Goal: Information Seeking & Learning: Check status

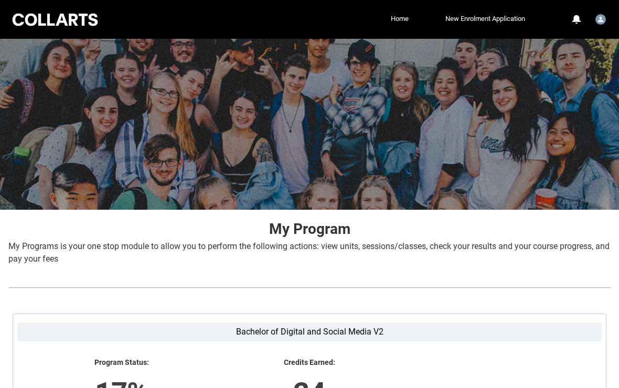
click at [606, 18] on img "User Profile Student.emurray.20253003" at bounding box center [601, 19] width 10 height 10
click at [579, 49] on span "Profile" at bounding box center [574, 44] width 18 height 9
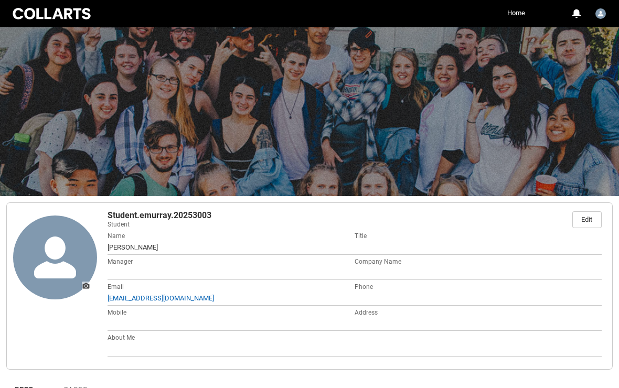
click at [518, 15] on link "Home" at bounding box center [516, 13] width 23 height 16
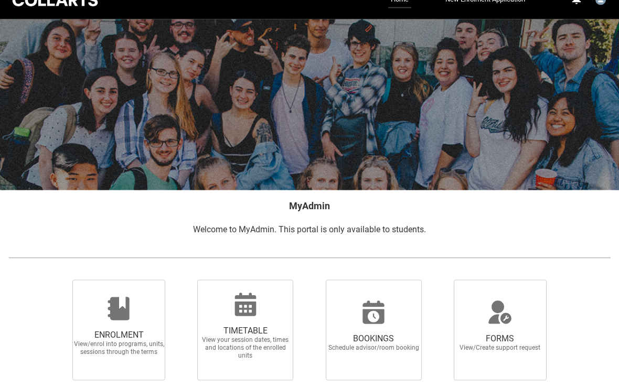
scroll to position [20, 0]
click at [245, 350] on span "View your session dates, times and locations of the enrolled units" at bounding box center [245, 348] width 92 height 24
click at [185, 280] on input "TIMETABLE View your session dates, times and locations of the enrolled units" at bounding box center [185, 279] width 1 height 1
radio input "true"
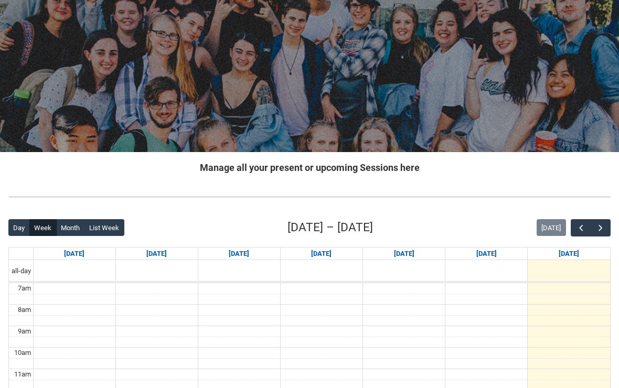
scroll to position [59, 0]
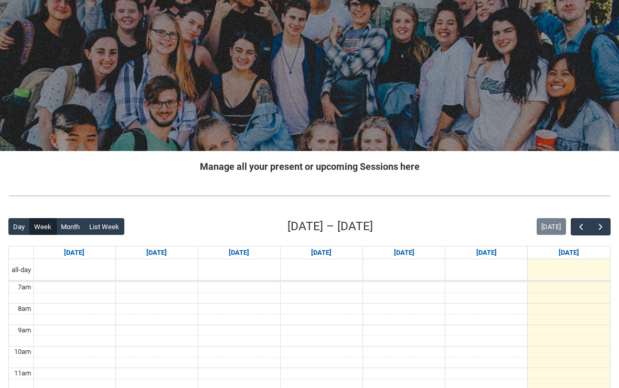
click at [600, 234] on button "button" at bounding box center [601, 226] width 20 height 17
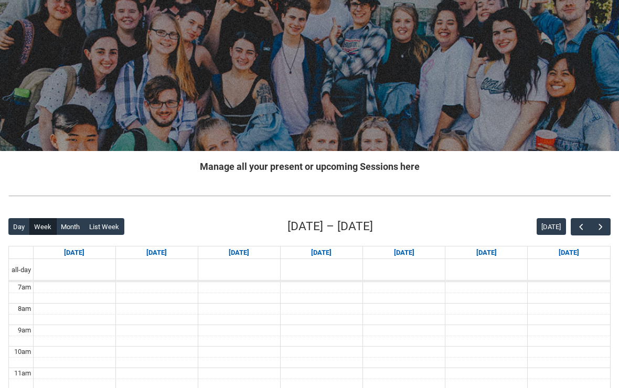
click at [598, 229] on span "button" at bounding box center [601, 227] width 10 height 10
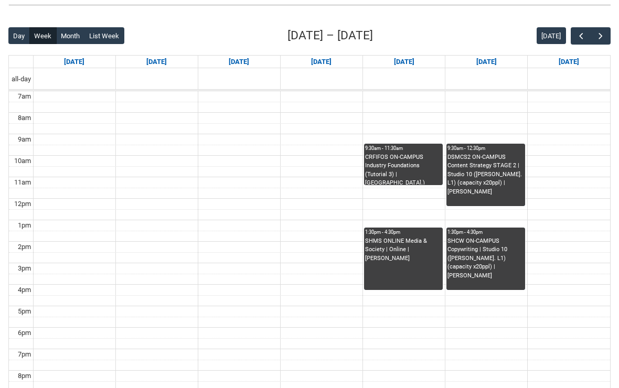
scroll to position [365, 0]
